Goal: Task Accomplishment & Management: Use online tool/utility

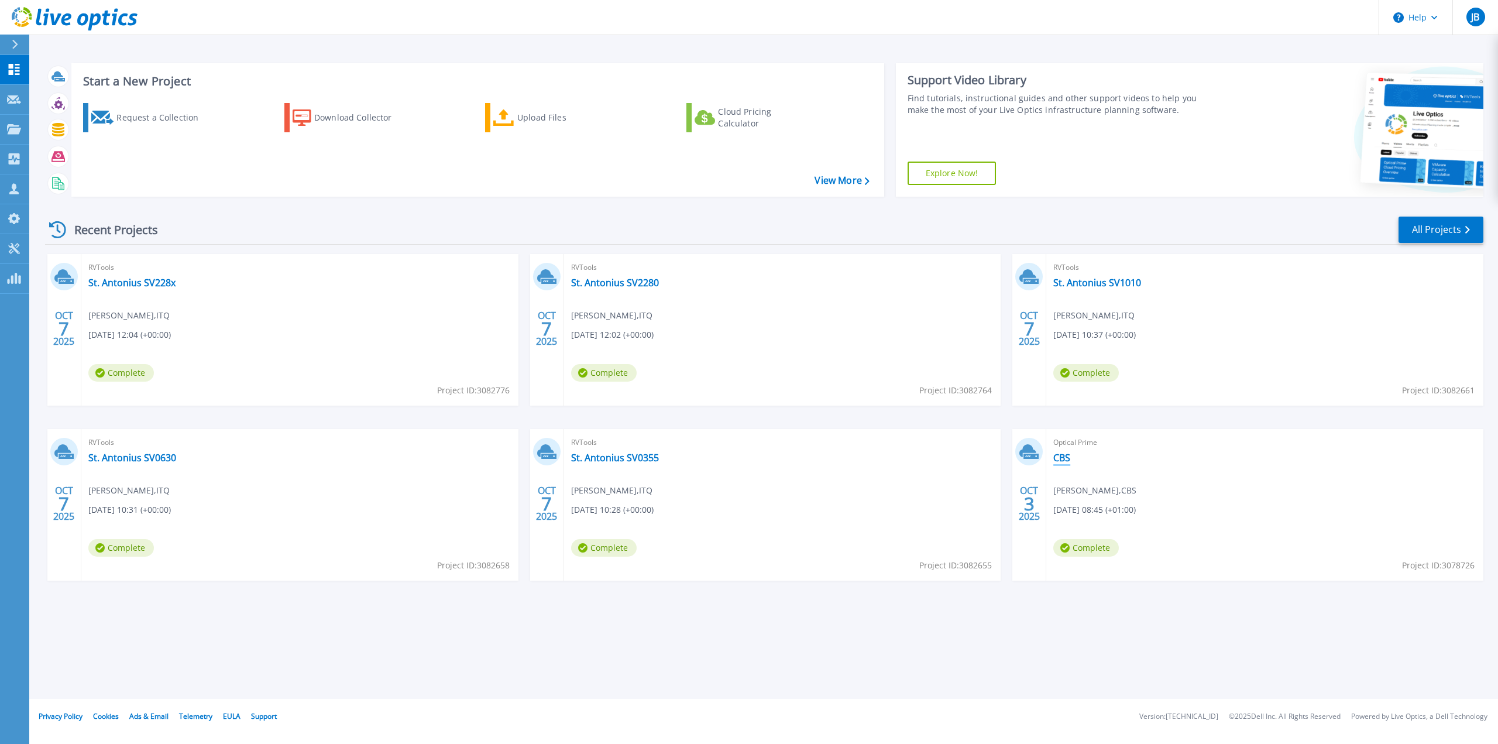
click at [1064, 456] on link "CBS" at bounding box center [1061, 458] width 17 height 12
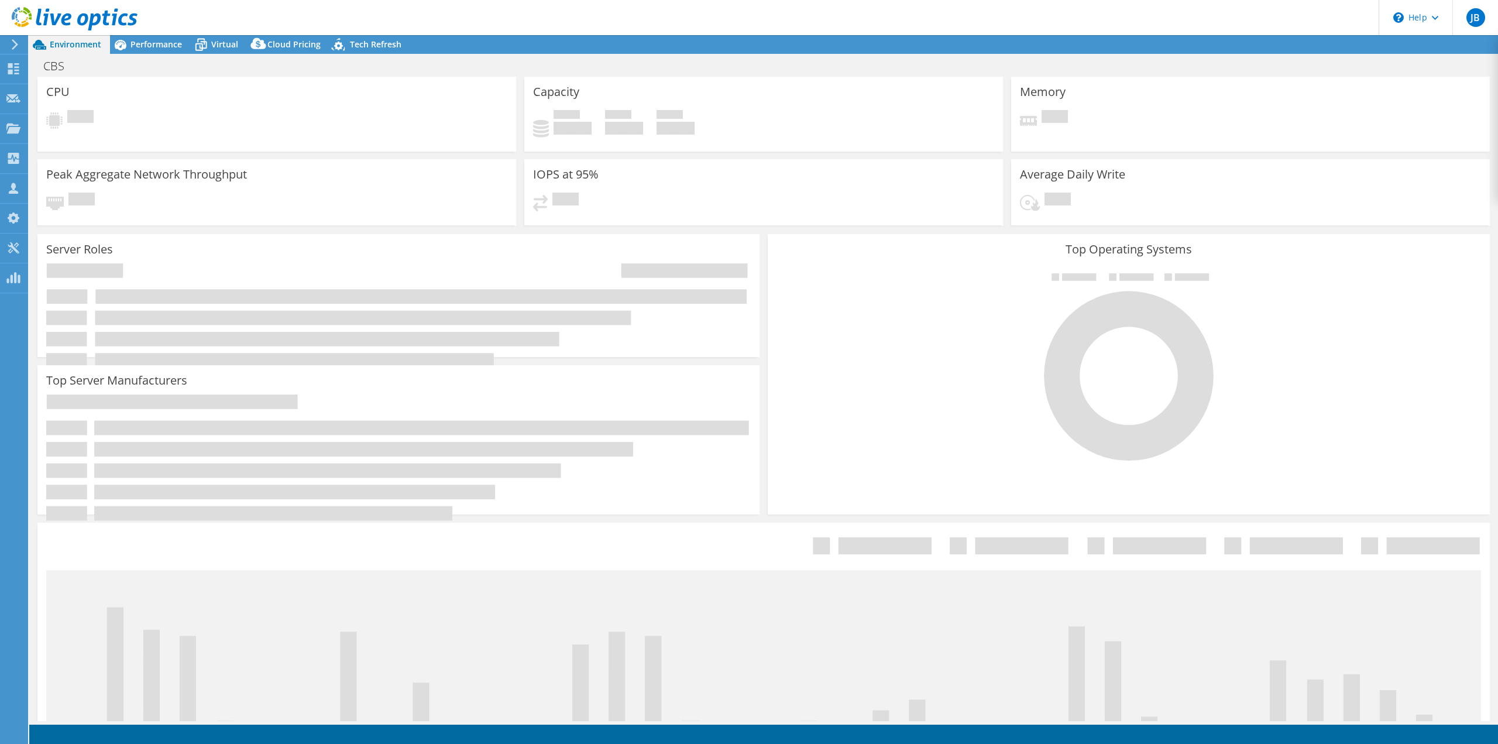
select select "USD"
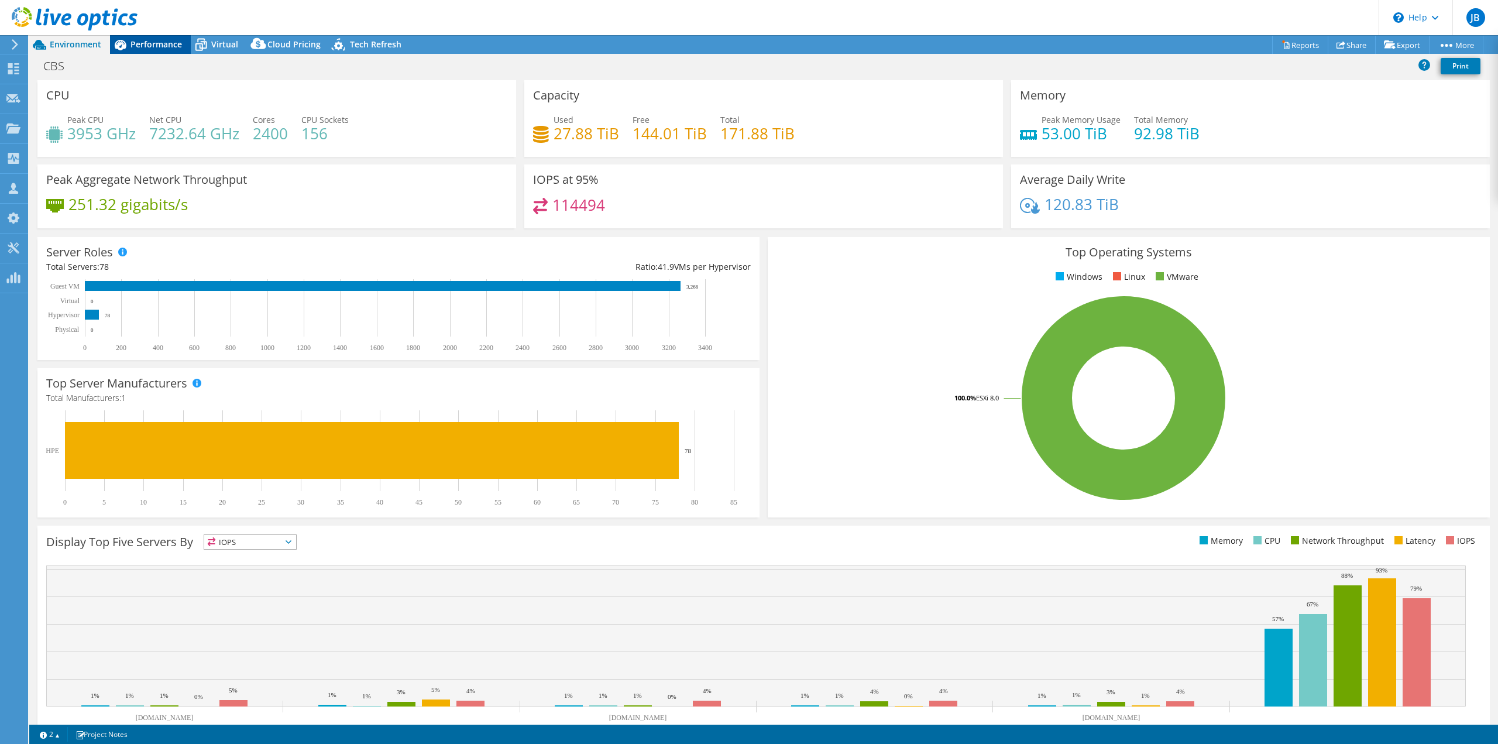
click at [149, 44] on span "Performance" at bounding box center [155, 44] width 51 height 11
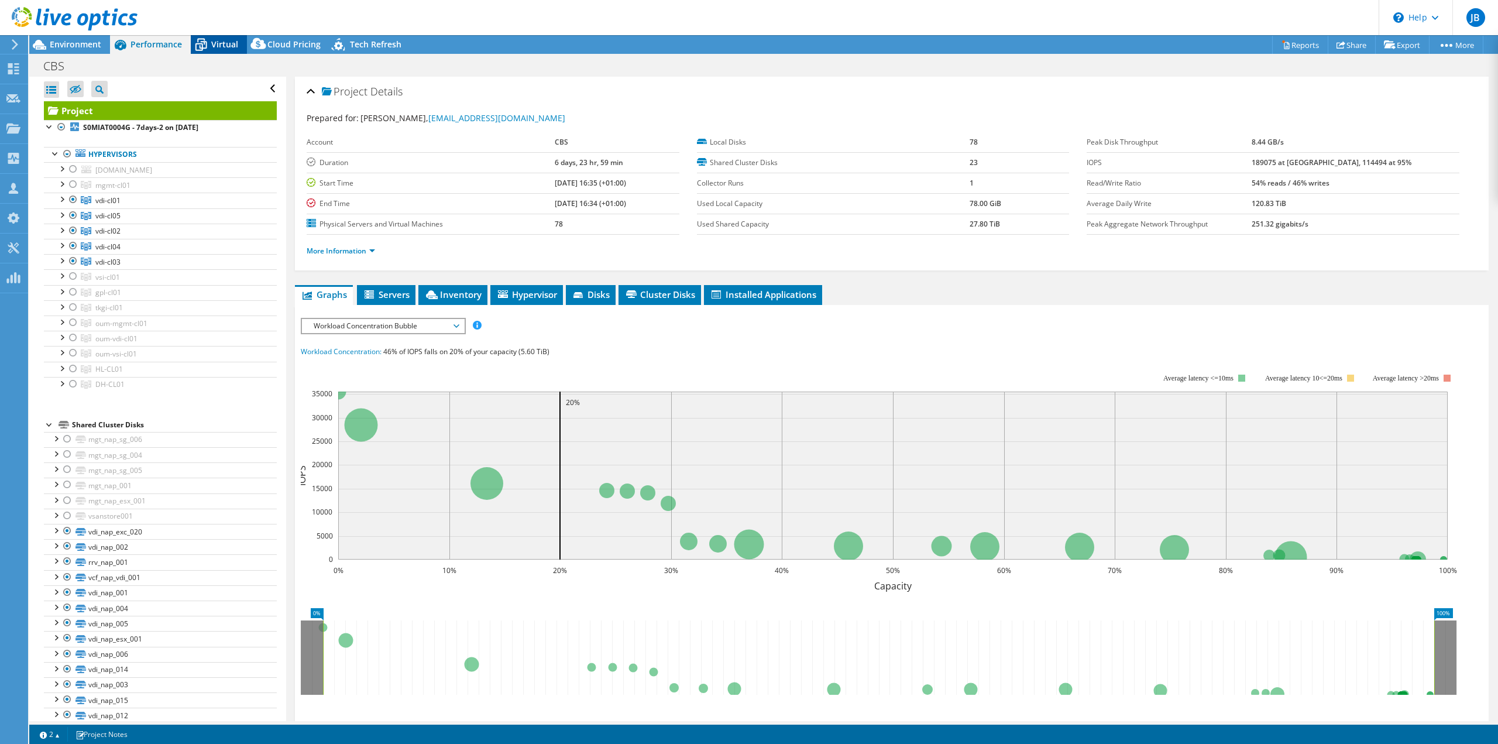
click at [212, 44] on span "Virtual" at bounding box center [224, 44] width 27 height 11
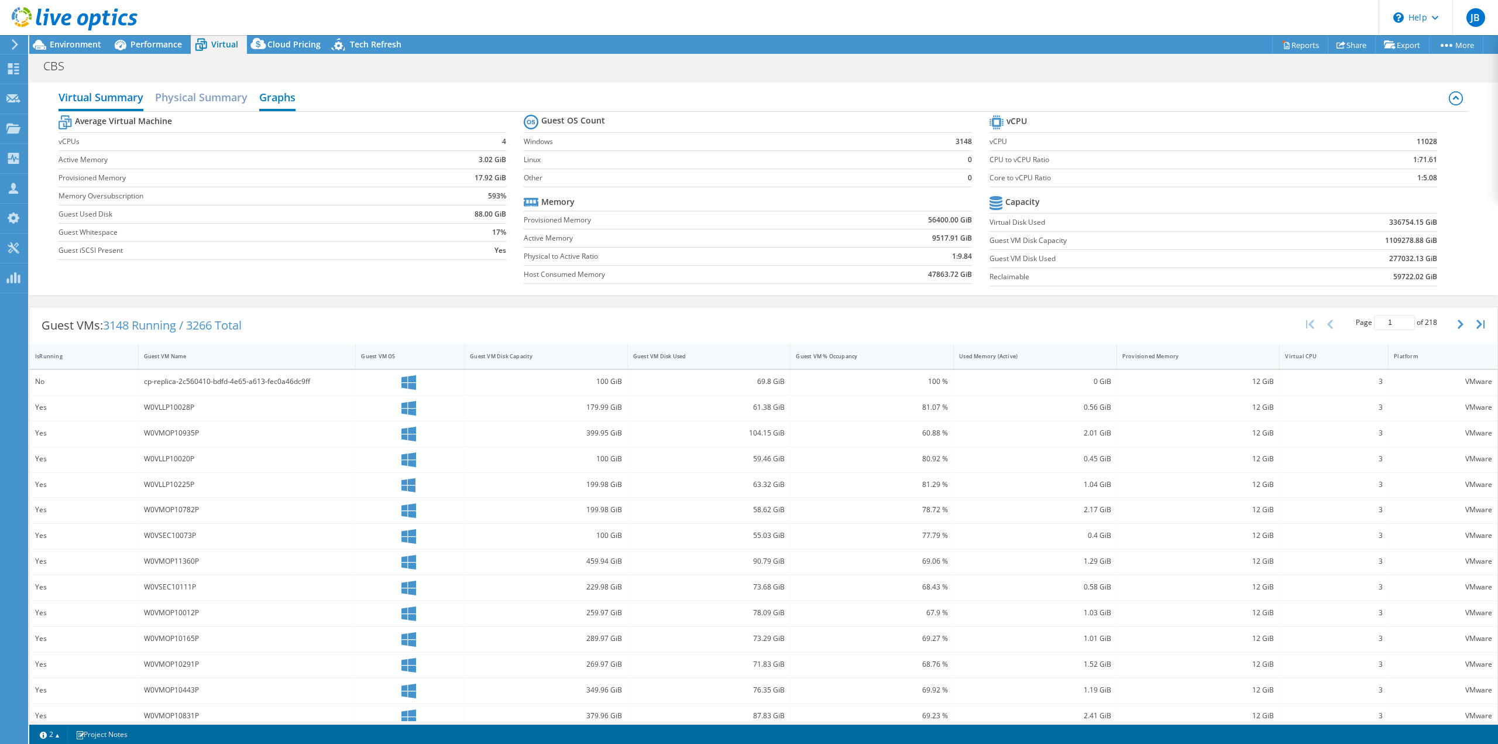
click at [283, 98] on h2 "Graphs" at bounding box center [277, 98] width 36 height 26
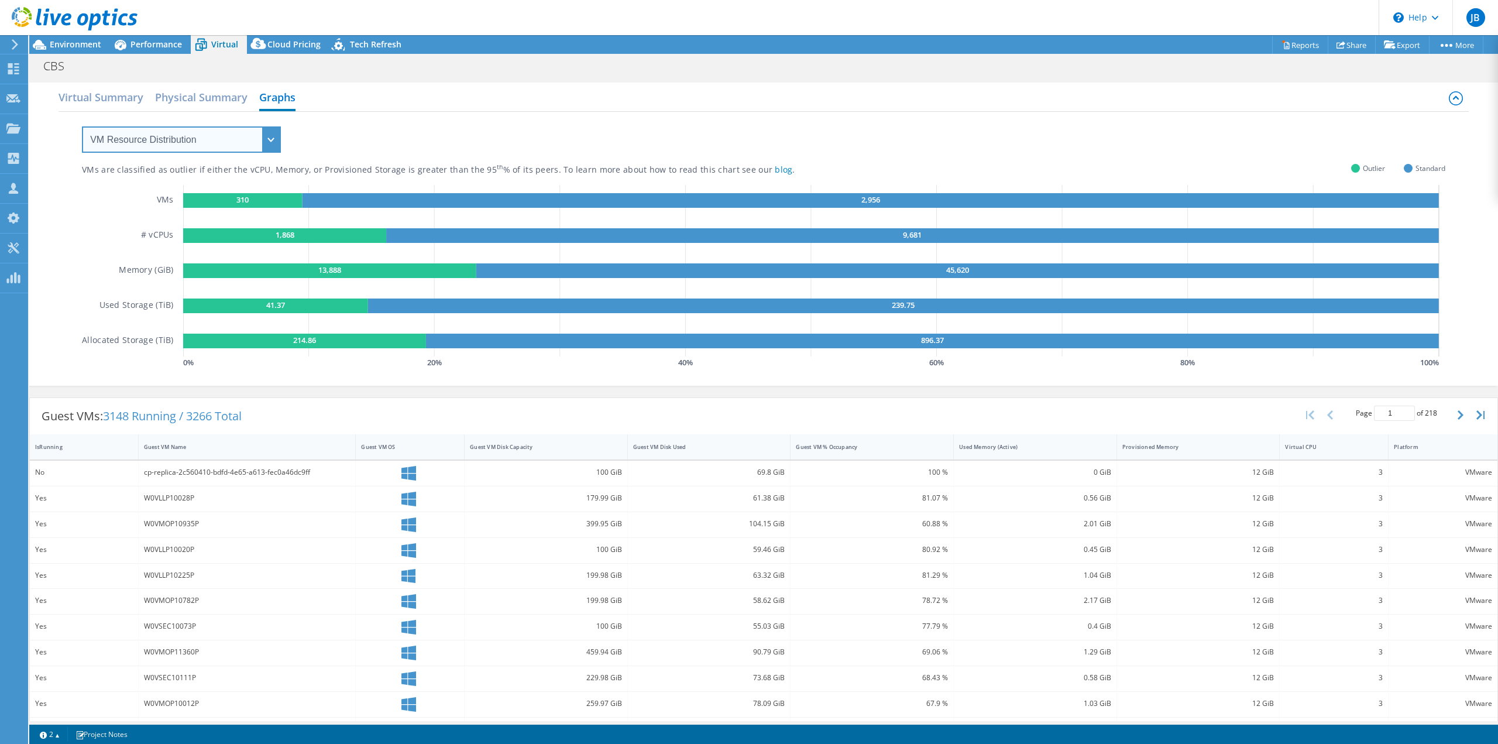
click at [186, 139] on select "VM Resource Distribution Provisioning Contrast Over Provisioning" at bounding box center [181, 139] width 199 height 26
select select "Provisioning Contrast"
click at [82, 126] on select "VM Resource Distribution Provisioning Contrast Over Provisioning" at bounding box center [181, 139] width 199 height 26
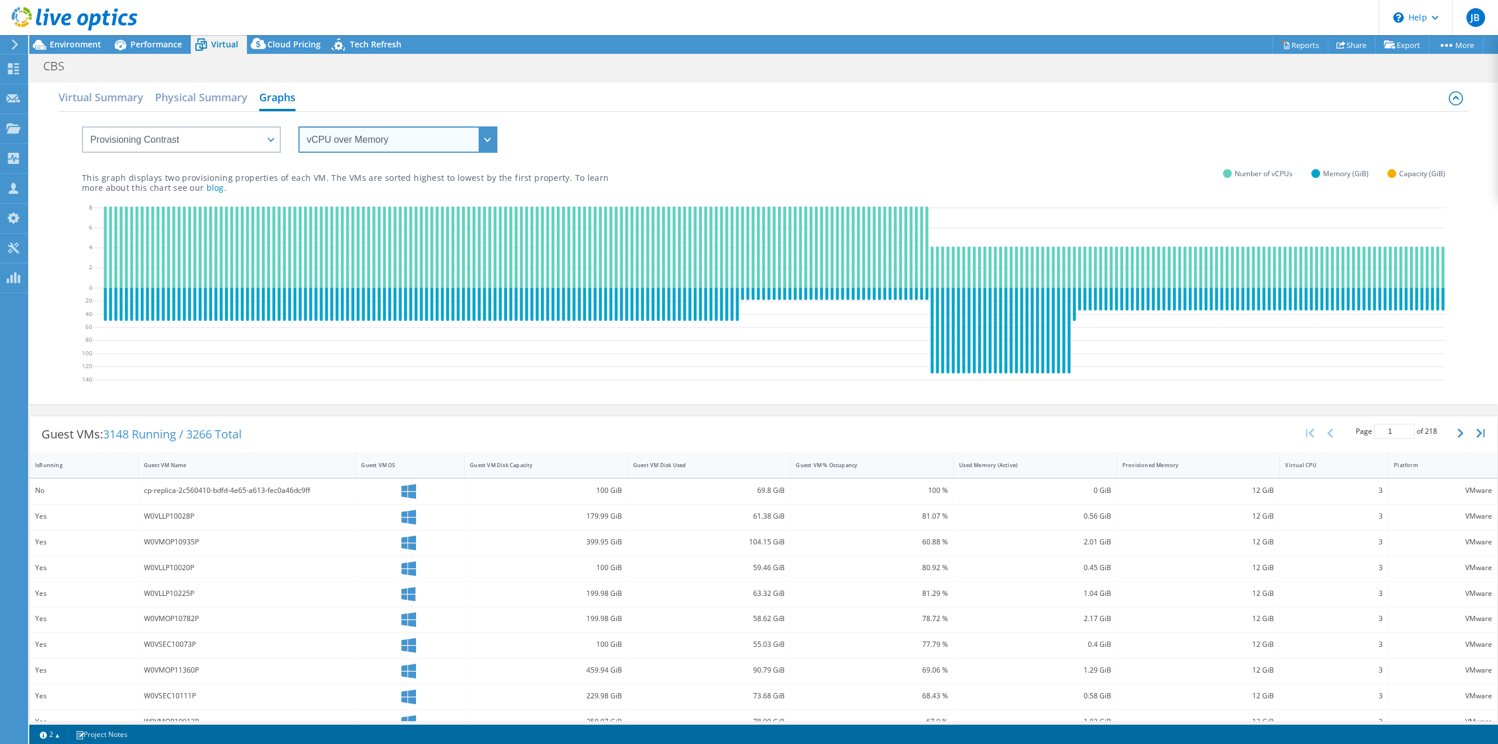
click at [432, 137] on select "vCPU over Memory vCPU over Capacity Memory over vCPU Memory over Capacity Capac…" at bounding box center [397, 139] width 199 height 26
click at [298, 126] on select "vCPU over Memory vCPU over Capacity Memory over vCPU Memory over Capacity Capac…" at bounding box center [397, 139] width 199 height 26
click at [214, 97] on h2 "Physical Summary" at bounding box center [201, 98] width 92 height 26
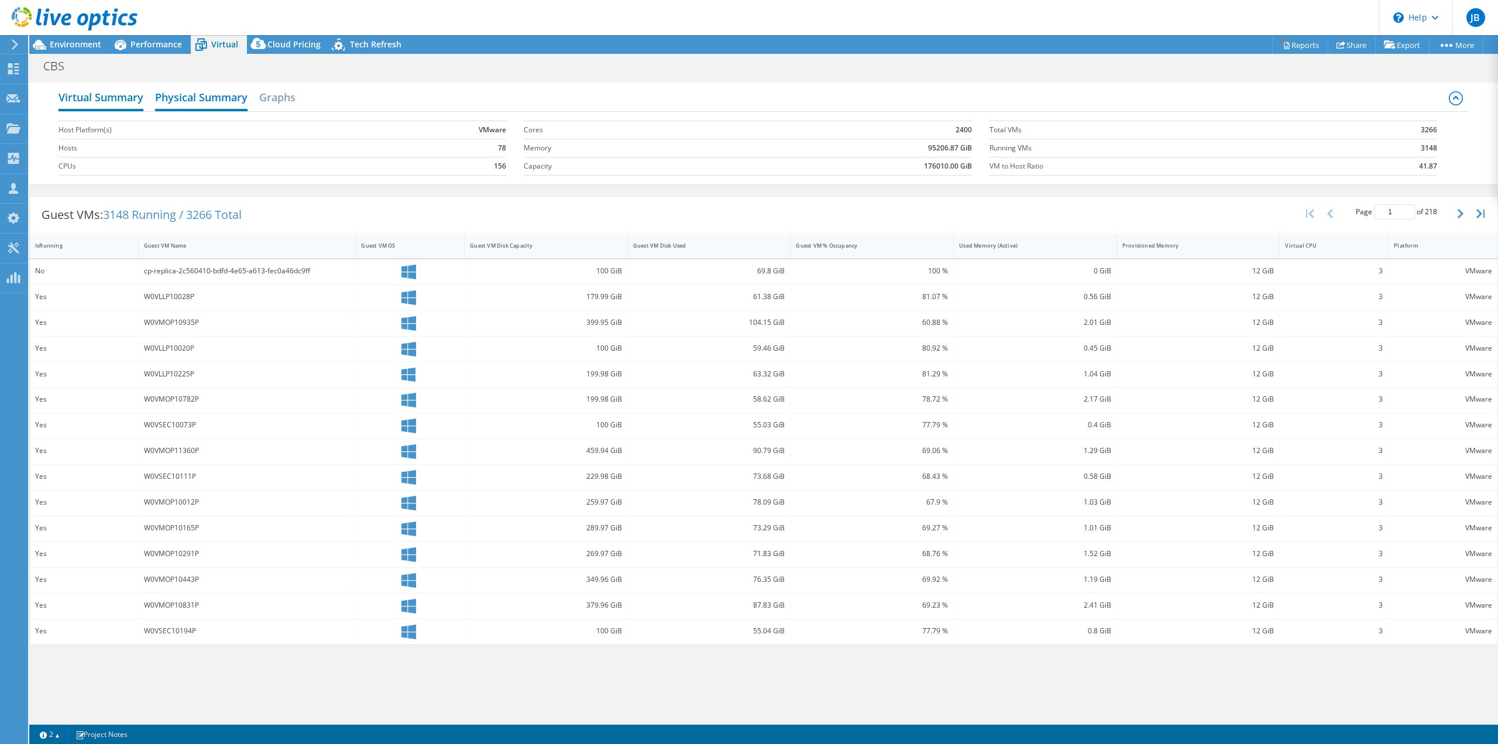
click at [116, 97] on h2 "Virtual Summary" at bounding box center [101, 98] width 85 height 26
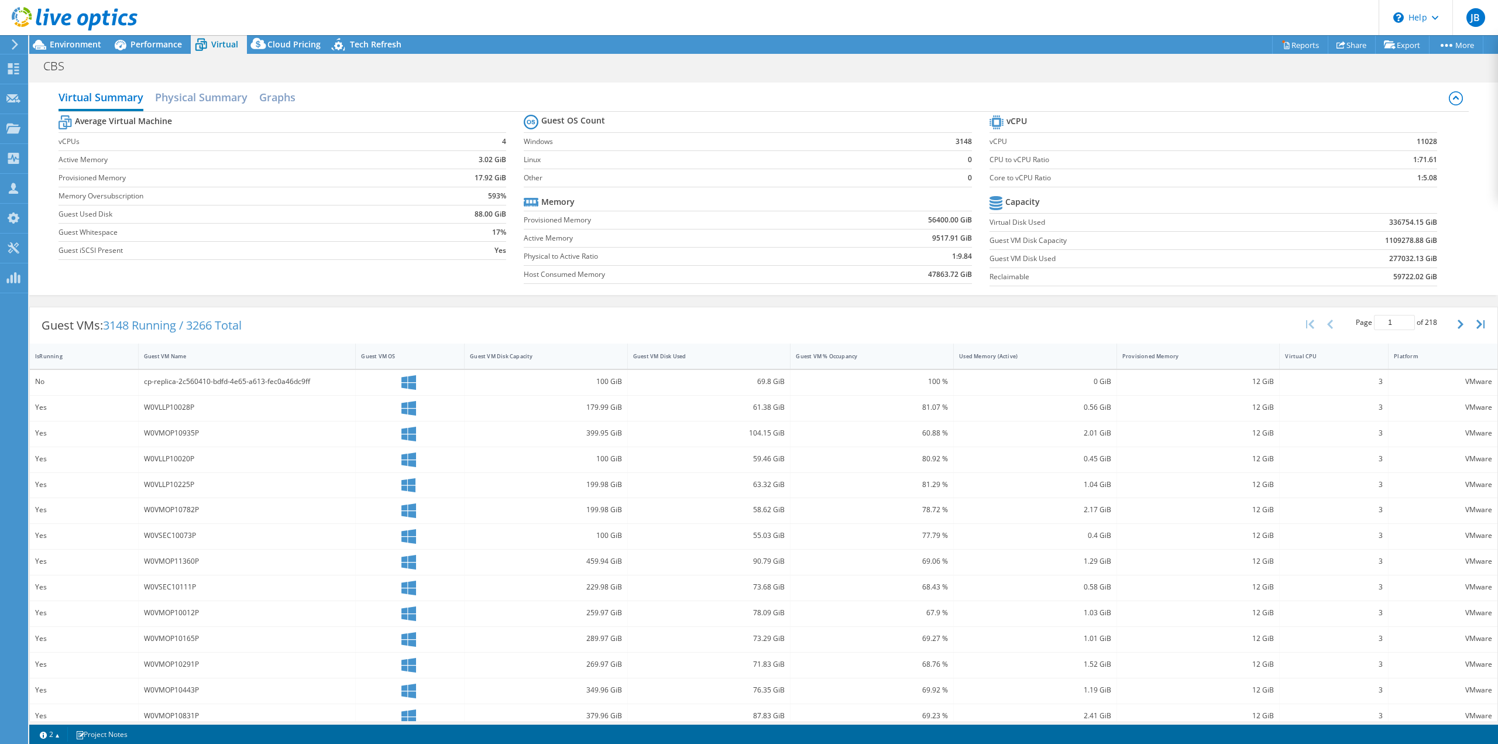
click at [1449, 97] on icon at bounding box center [1456, 98] width 14 height 14
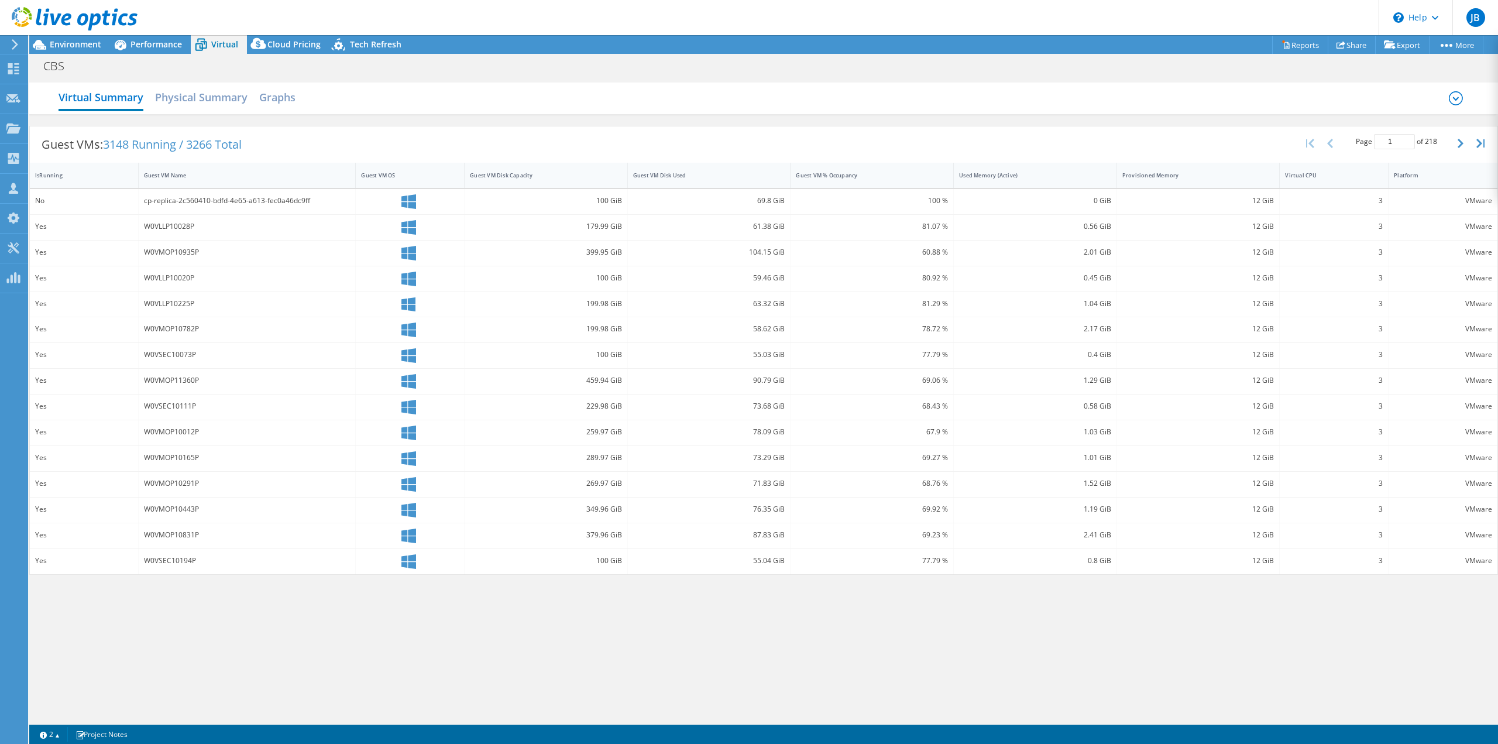
click at [1455, 95] on icon at bounding box center [1456, 98] width 14 height 14
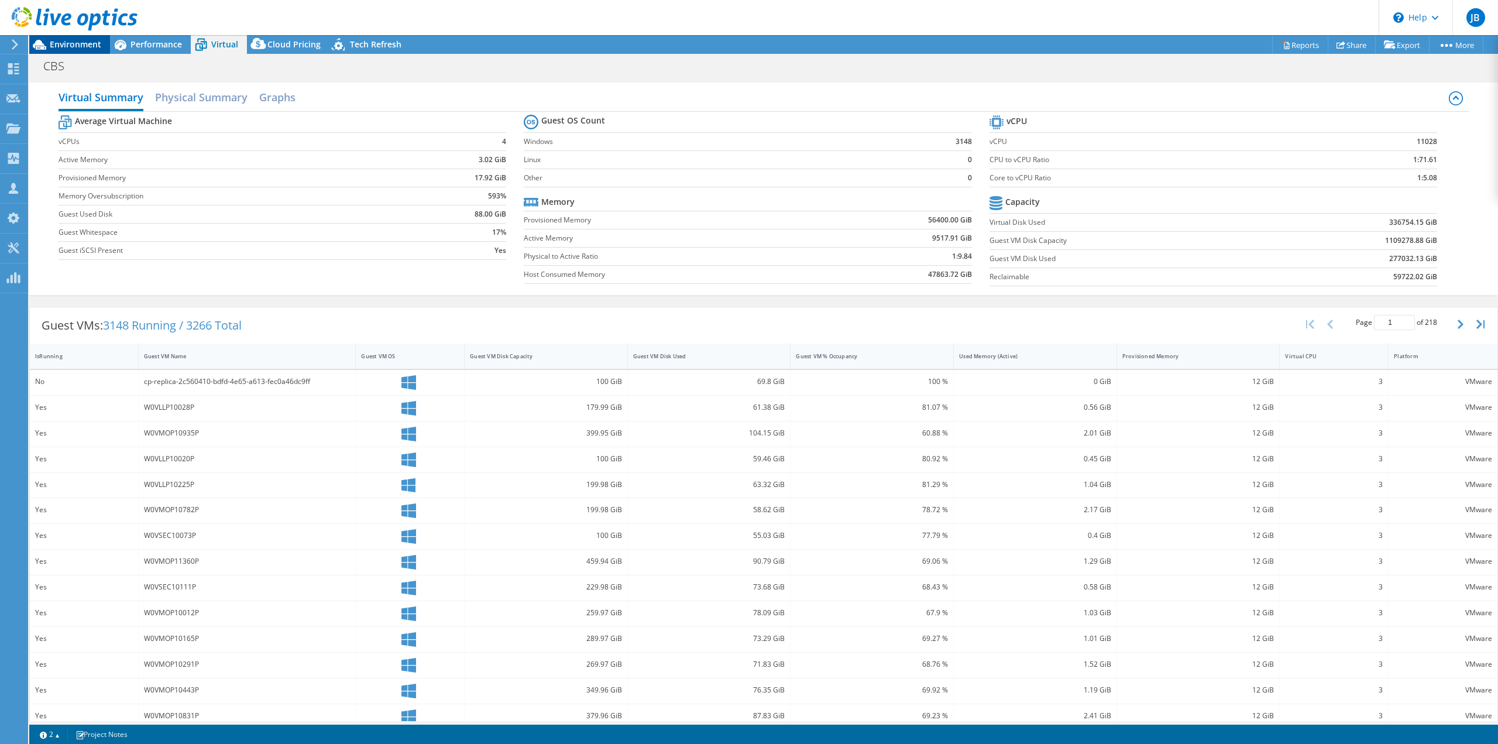
click at [66, 42] on span "Environment" at bounding box center [75, 44] width 51 height 11
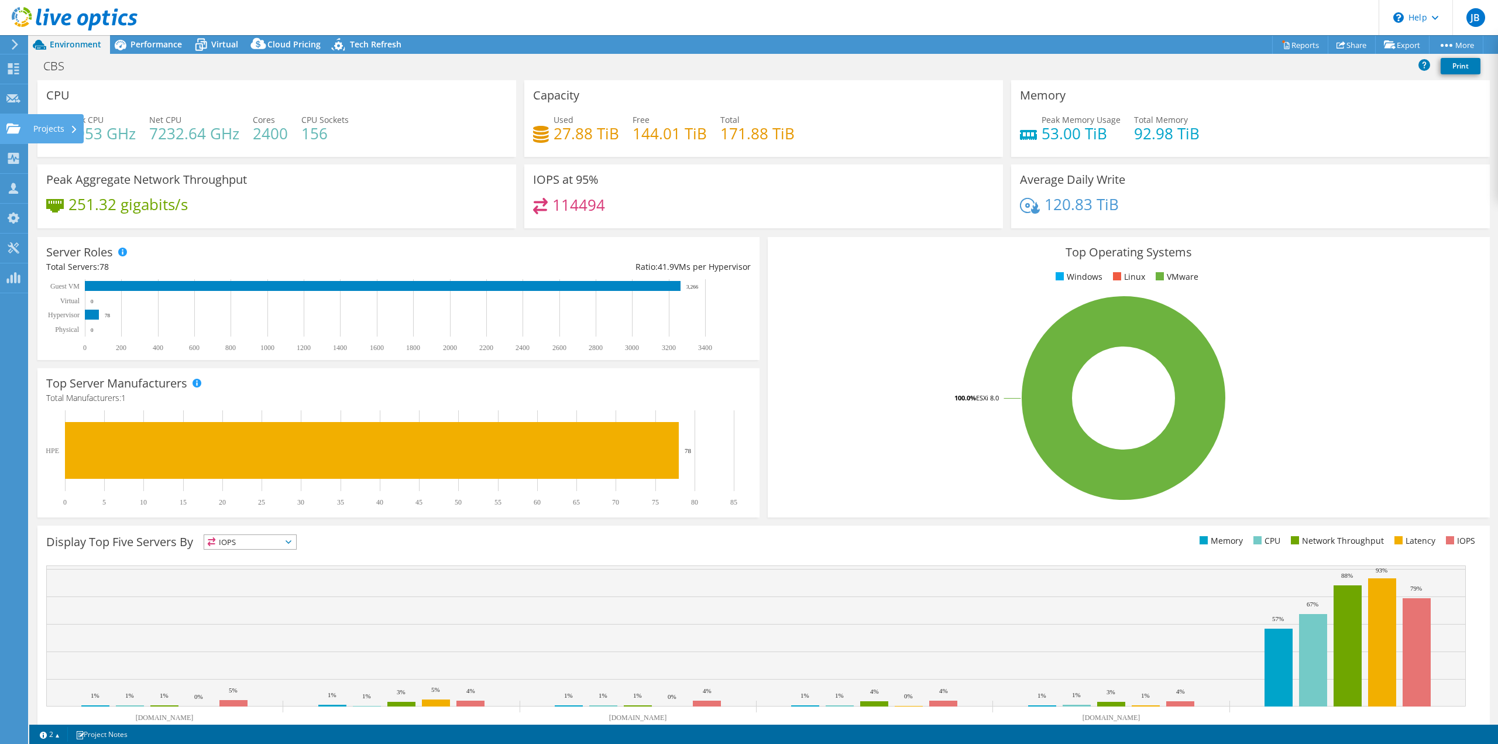
click at [13, 132] on use at bounding box center [13, 128] width 14 height 10
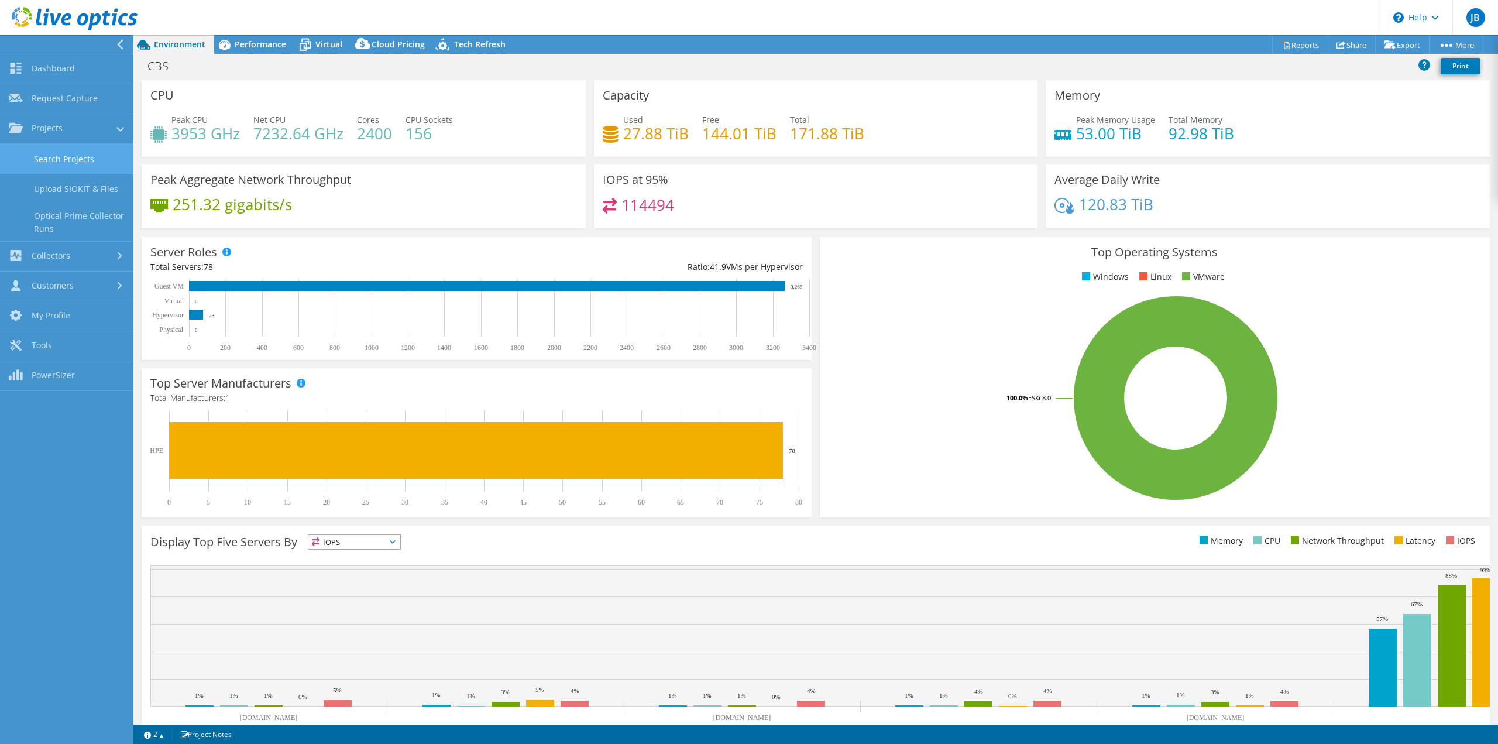
click at [82, 155] on link "Search Projects" at bounding box center [66, 159] width 133 height 30
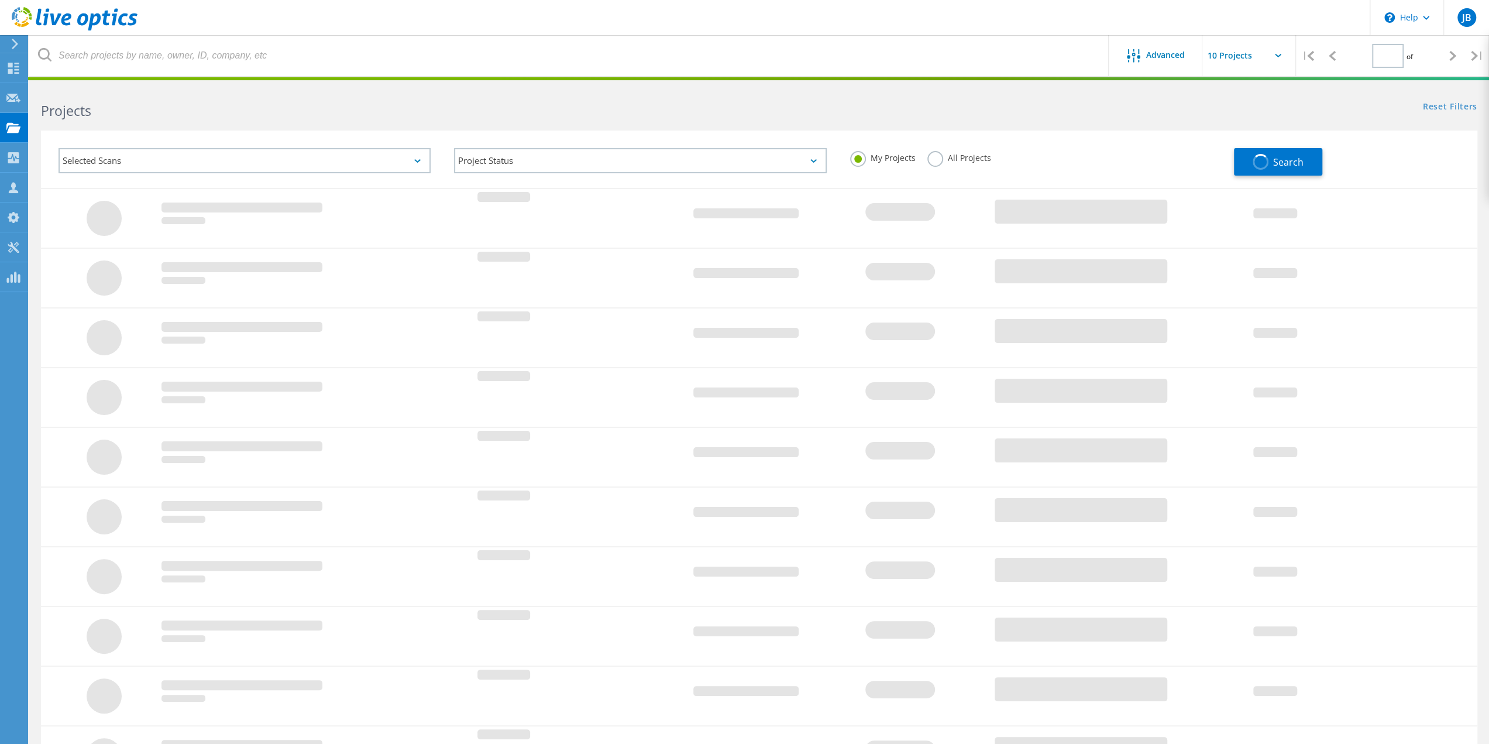
type input "1"
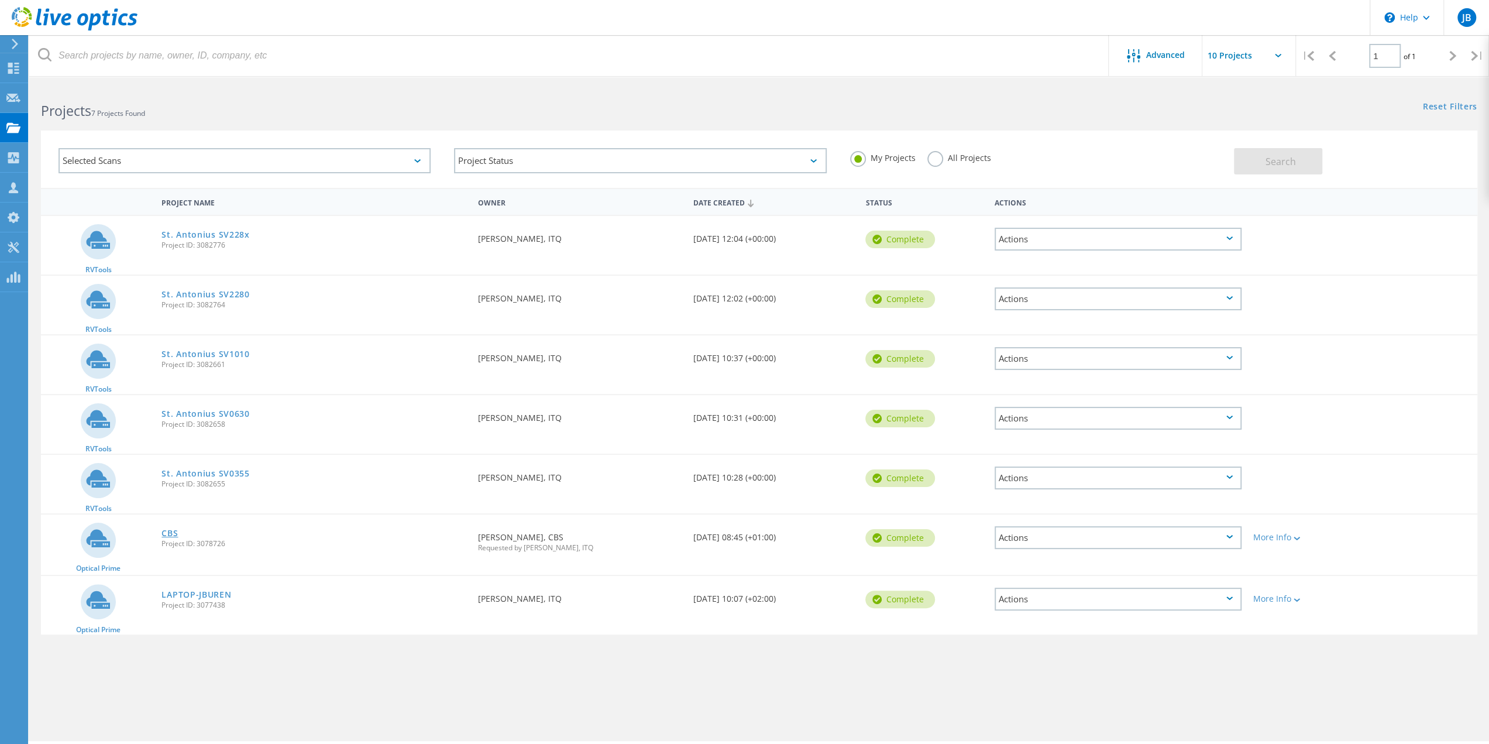
click at [166, 533] on link "CBS" at bounding box center [169, 533] width 16 height 8
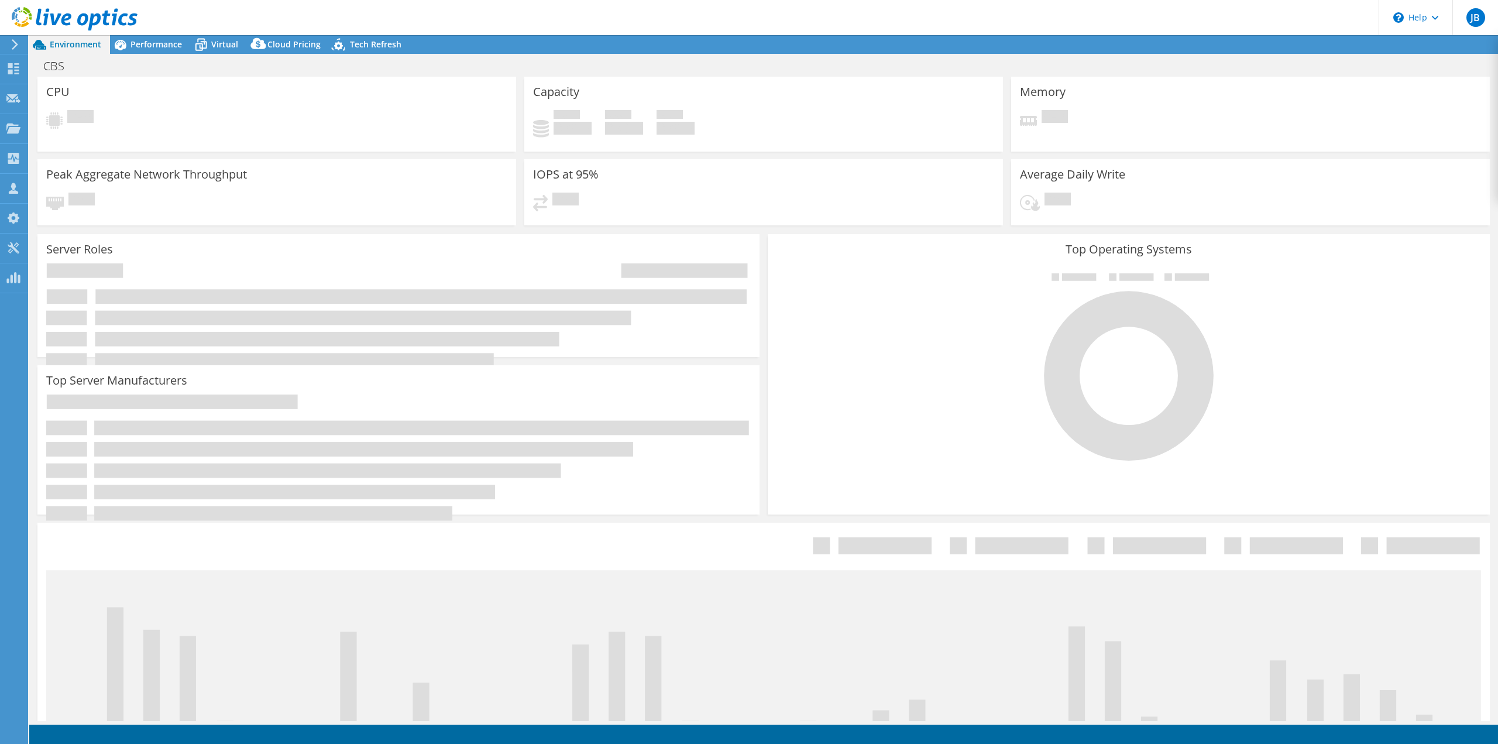
select select "USD"
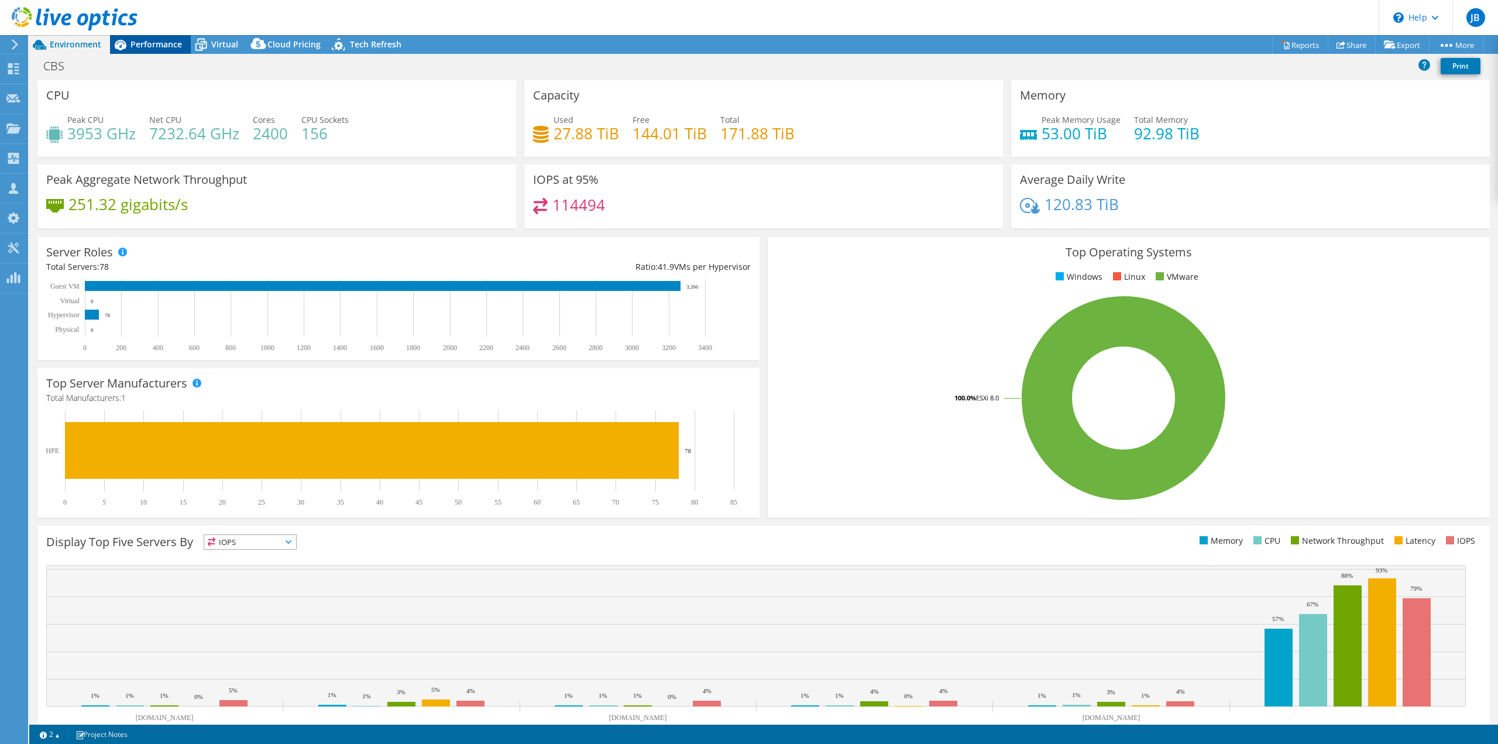
click at [171, 45] on span "Performance" at bounding box center [155, 44] width 51 height 11
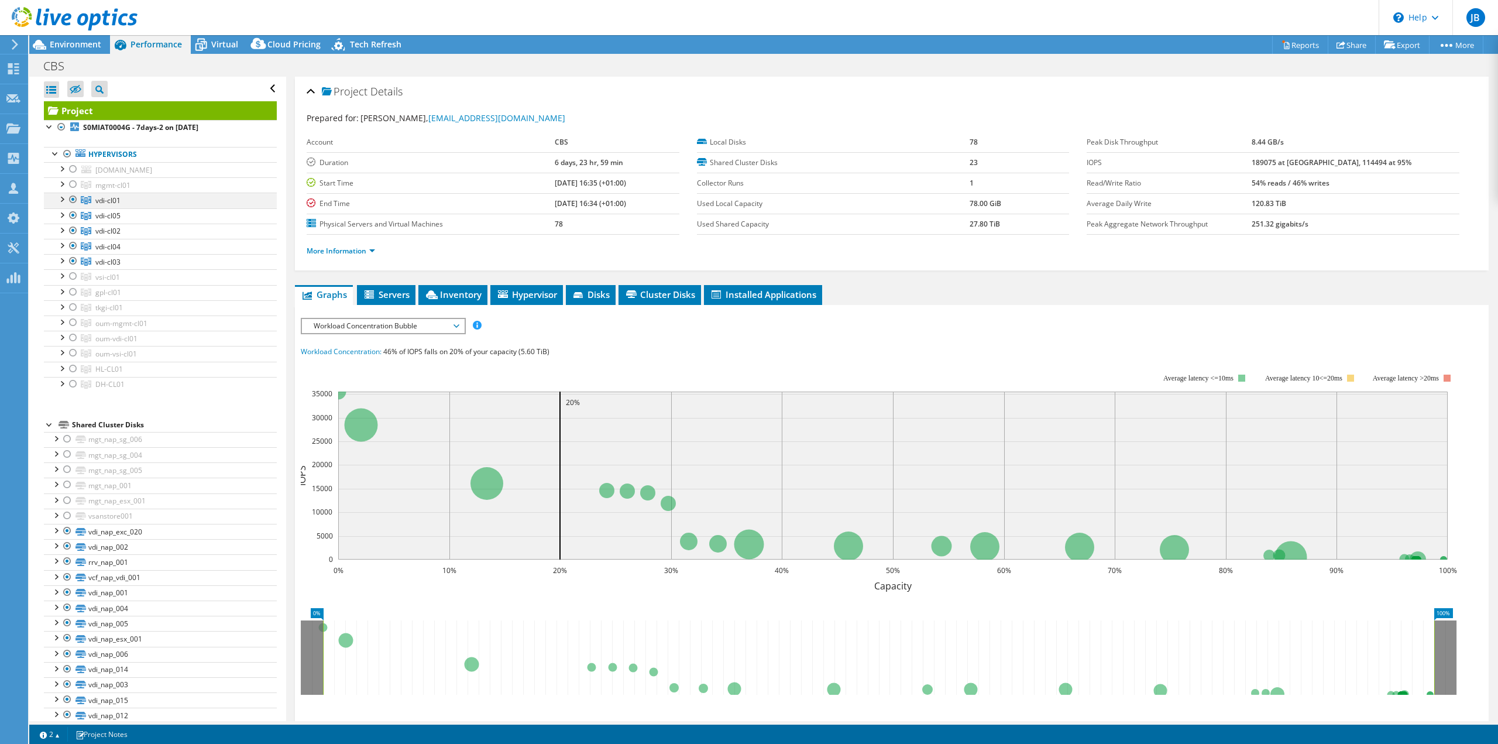
click at [73, 197] on div at bounding box center [73, 199] width 12 height 14
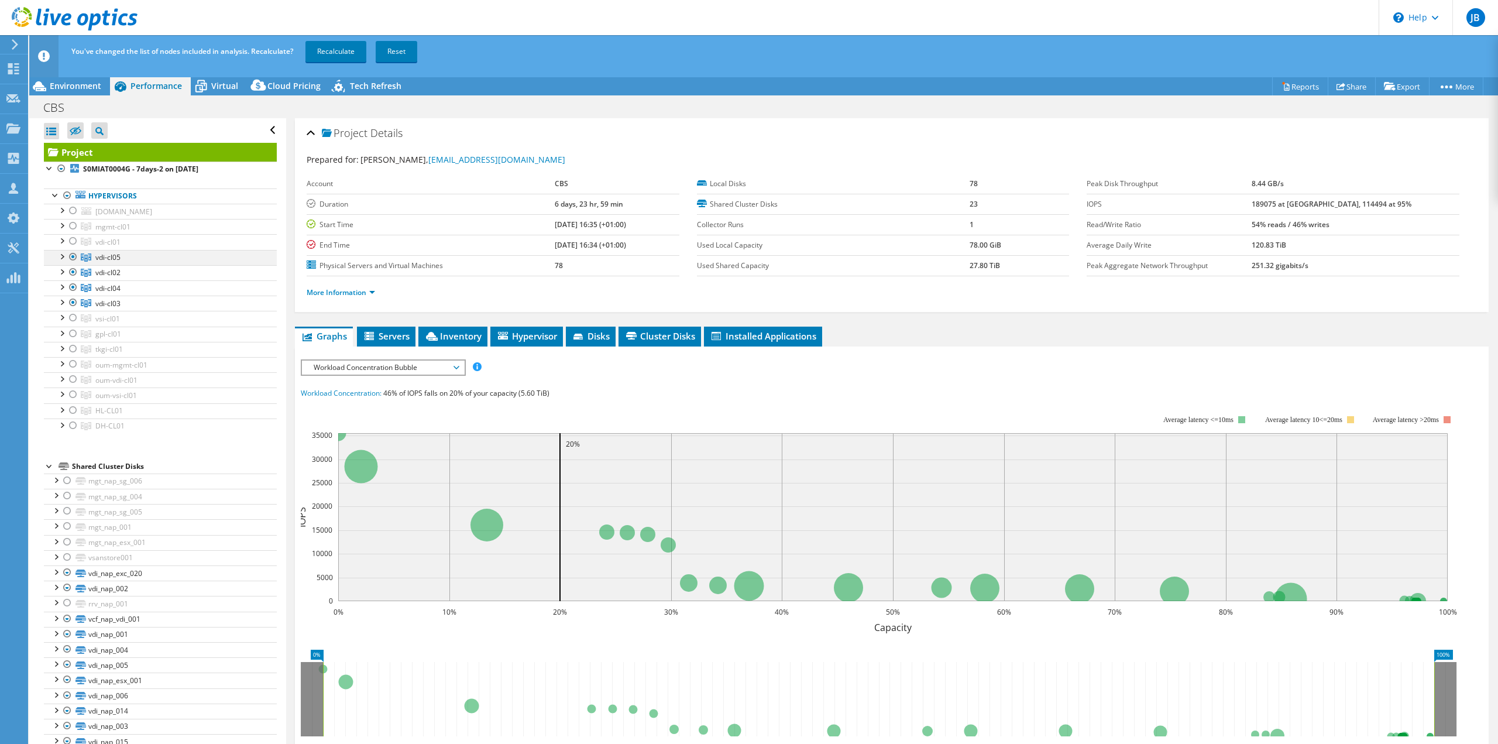
click at [73, 255] on div at bounding box center [73, 257] width 12 height 14
click at [74, 272] on div at bounding box center [73, 272] width 12 height 14
click at [73, 283] on div at bounding box center [73, 287] width 12 height 14
click at [74, 302] on div at bounding box center [73, 302] width 12 height 14
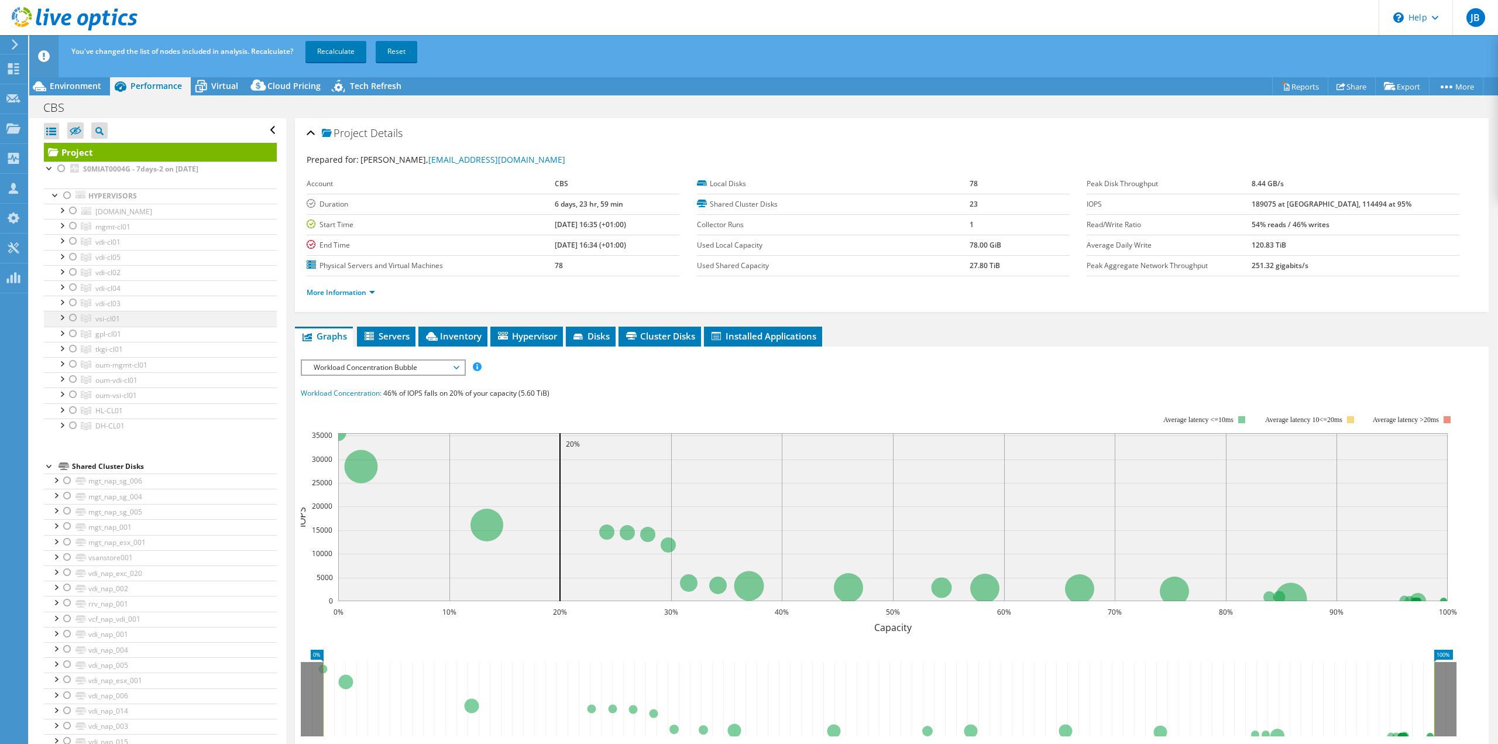
click at [73, 315] on div at bounding box center [73, 318] width 12 height 14
click at [338, 51] on link "Recalculate" at bounding box center [335, 51] width 61 height 21
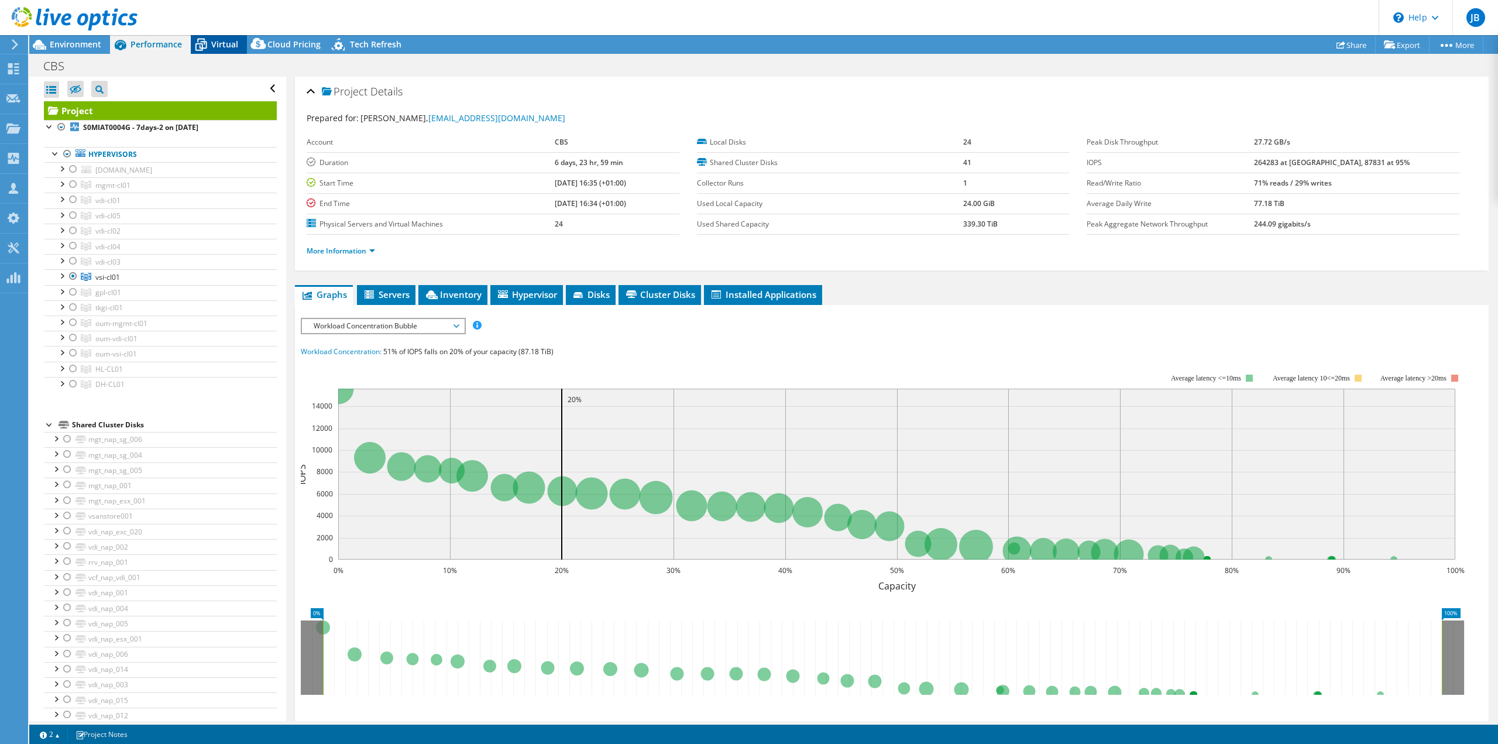
click at [219, 43] on span "Virtual" at bounding box center [224, 44] width 27 height 11
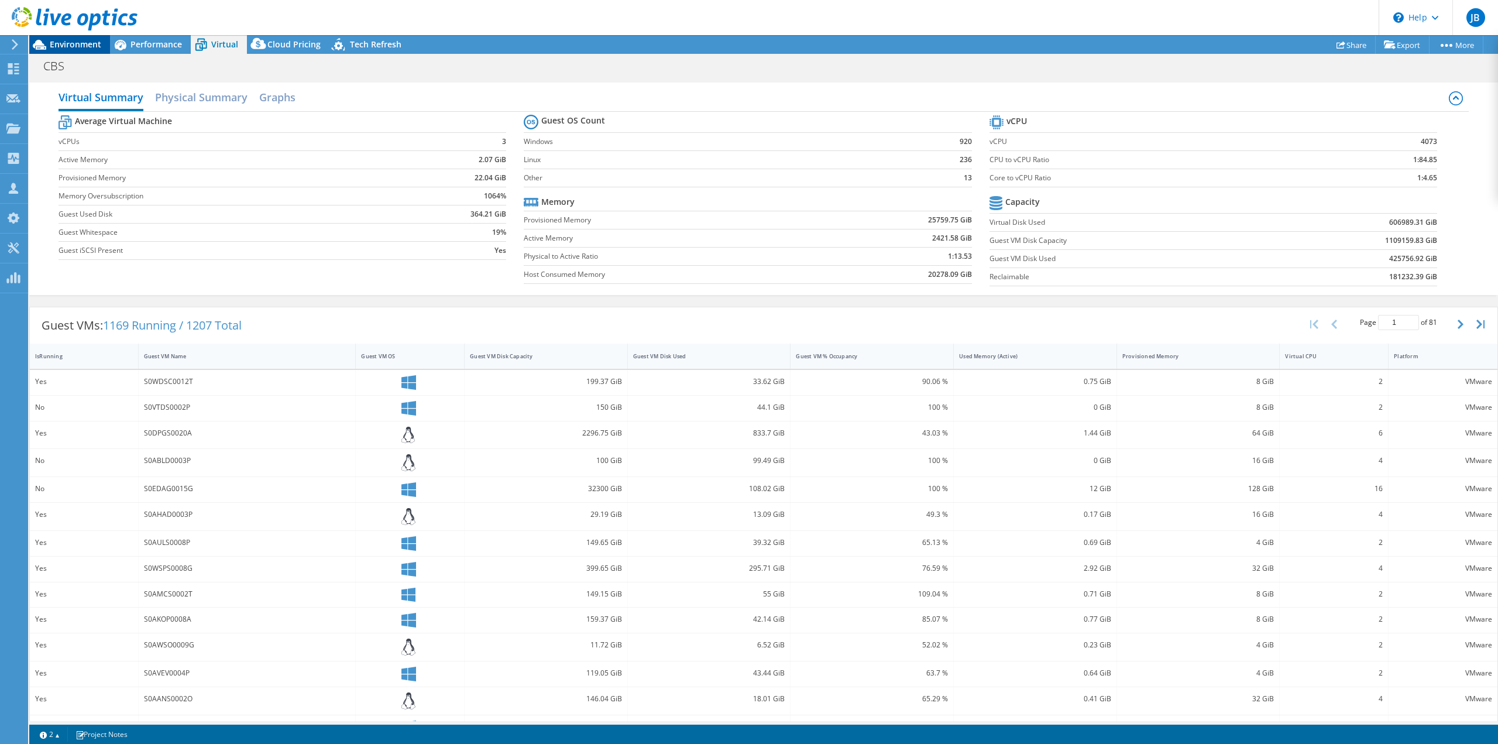
click at [78, 43] on span "Environment" at bounding box center [75, 44] width 51 height 11
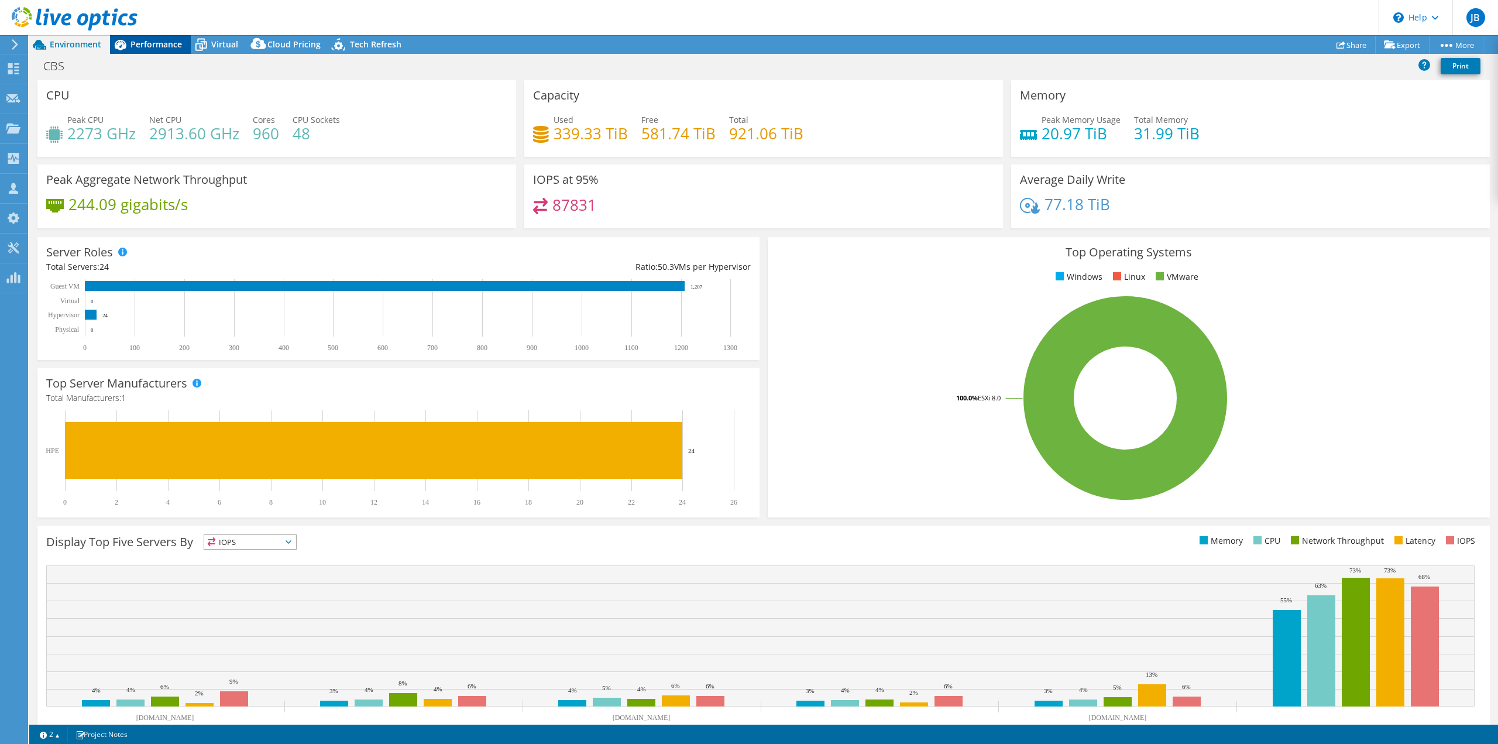
click at [140, 43] on span "Performance" at bounding box center [155, 44] width 51 height 11
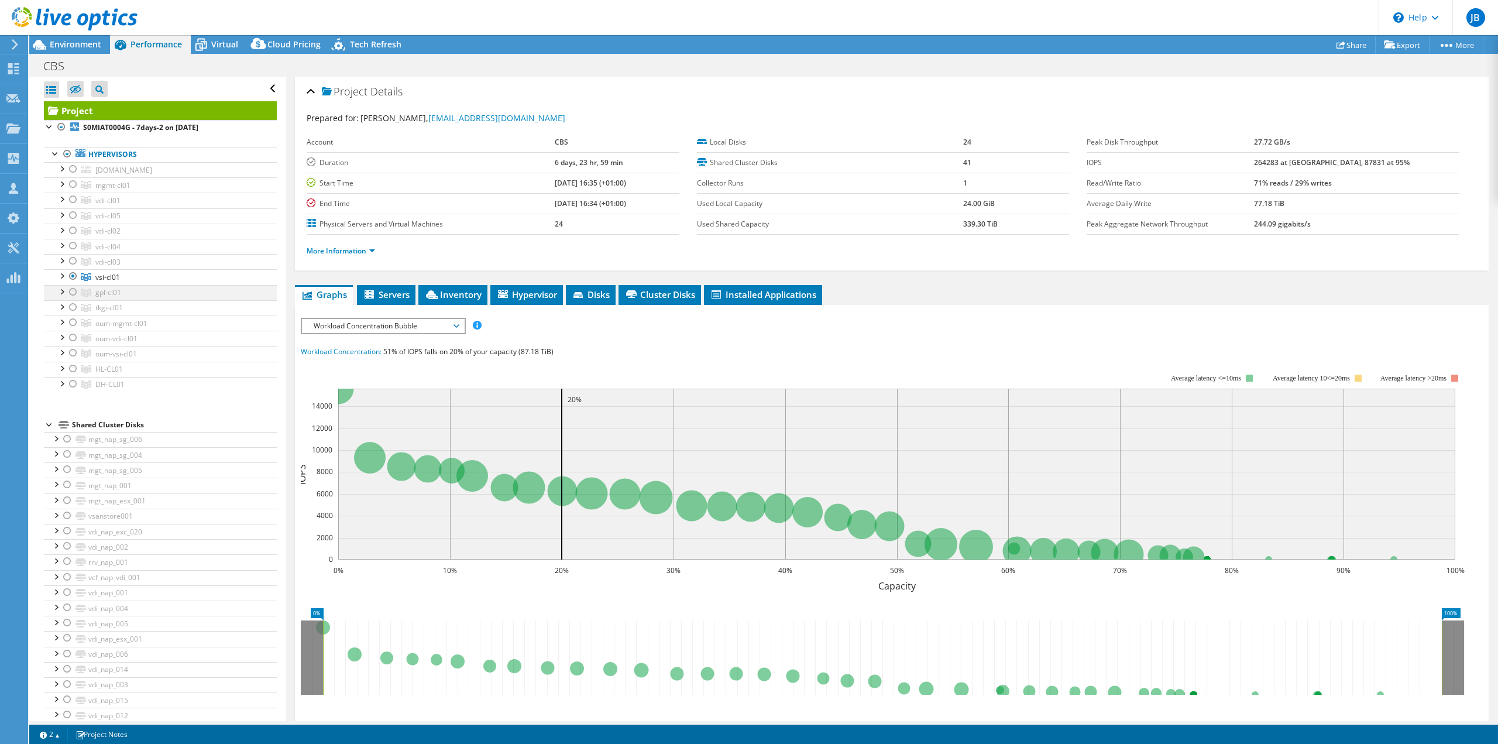
drag, startPoint x: 72, startPoint y: 304, endPoint x: 68, endPoint y: 281, distance: 22.6
click at [72, 304] on div at bounding box center [73, 307] width 12 height 14
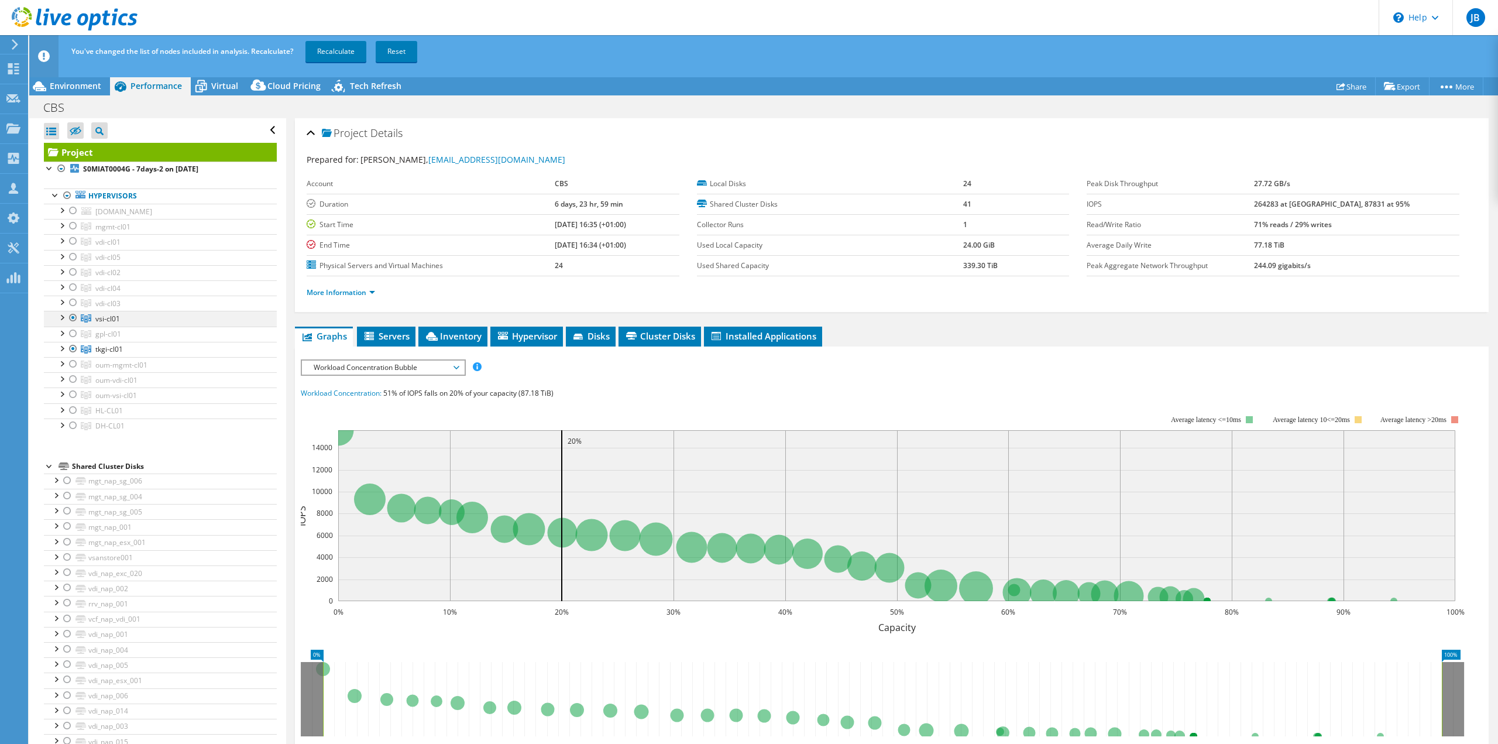
click at [73, 317] on div at bounding box center [73, 318] width 12 height 14
click at [338, 51] on link "Recalculate" at bounding box center [335, 51] width 61 height 21
